Goal: Transaction & Acquisition: Purchase product/service

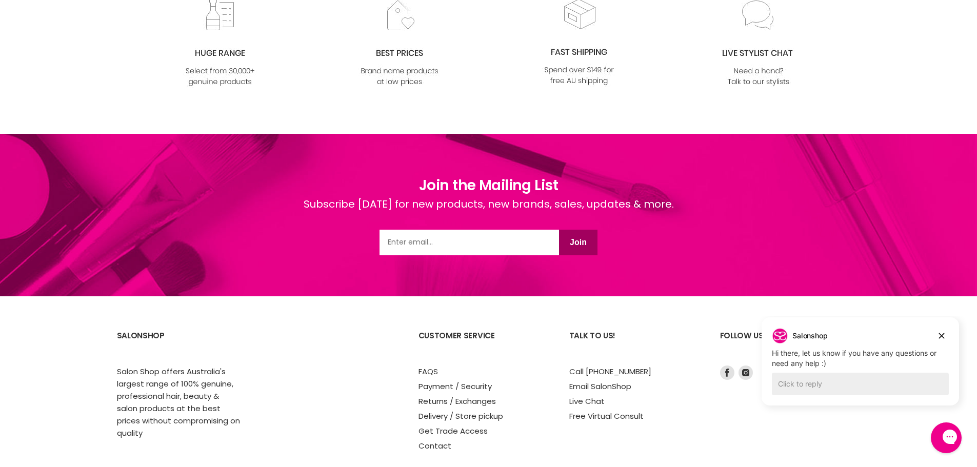
scroll to position [1283, 0]
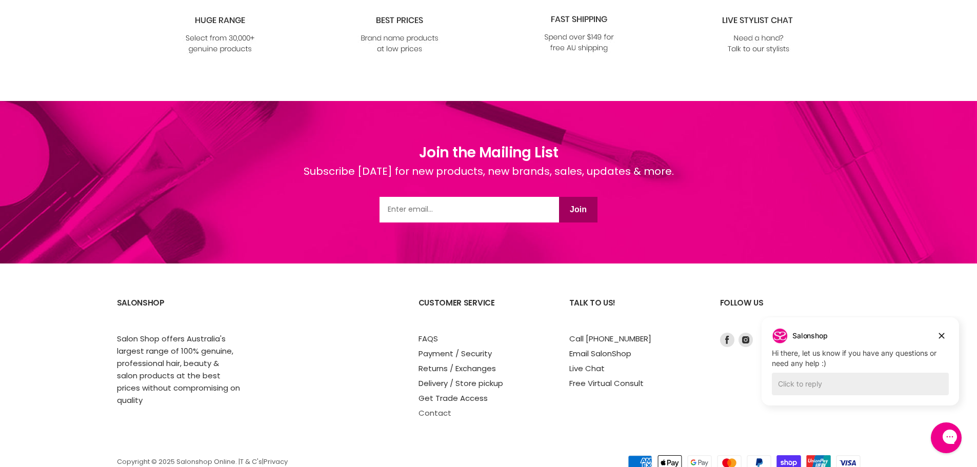
click at [435, 408] on link "Contact" at bounding box center [435, 413] width 33 height 11
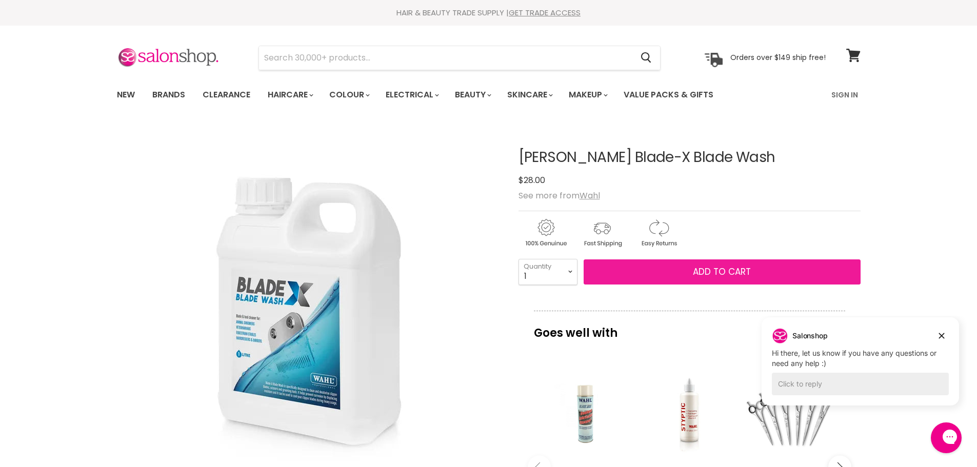
click at [685, 278] on button "Add to cart" at bounding box center [722, 273] width 277 height 26
click at [734, 275] on span "Add to cart" at bounding box center [722, 272] width 58 height 12
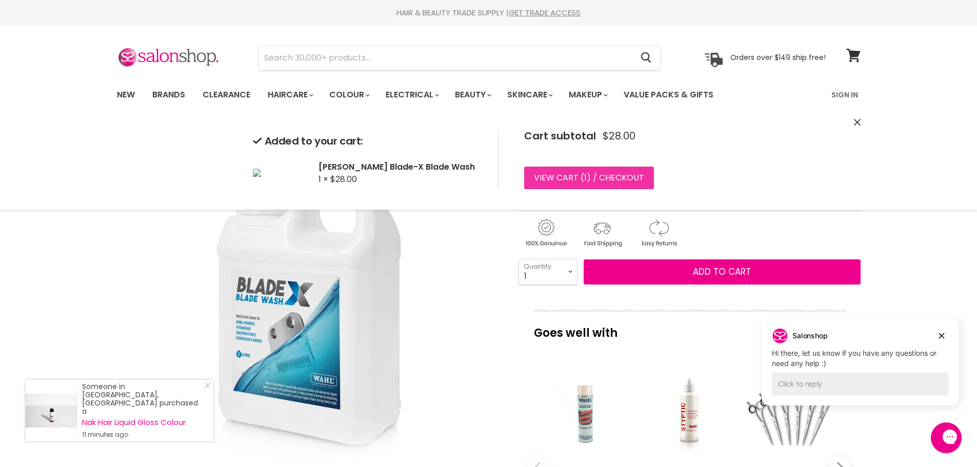
click at [643, 182] on link "View cart ( 1 ) / Checkout" at bounding box center [589, 178] width 130 height 23
